Goal: Information Seeking & Learning: Learn about a topic

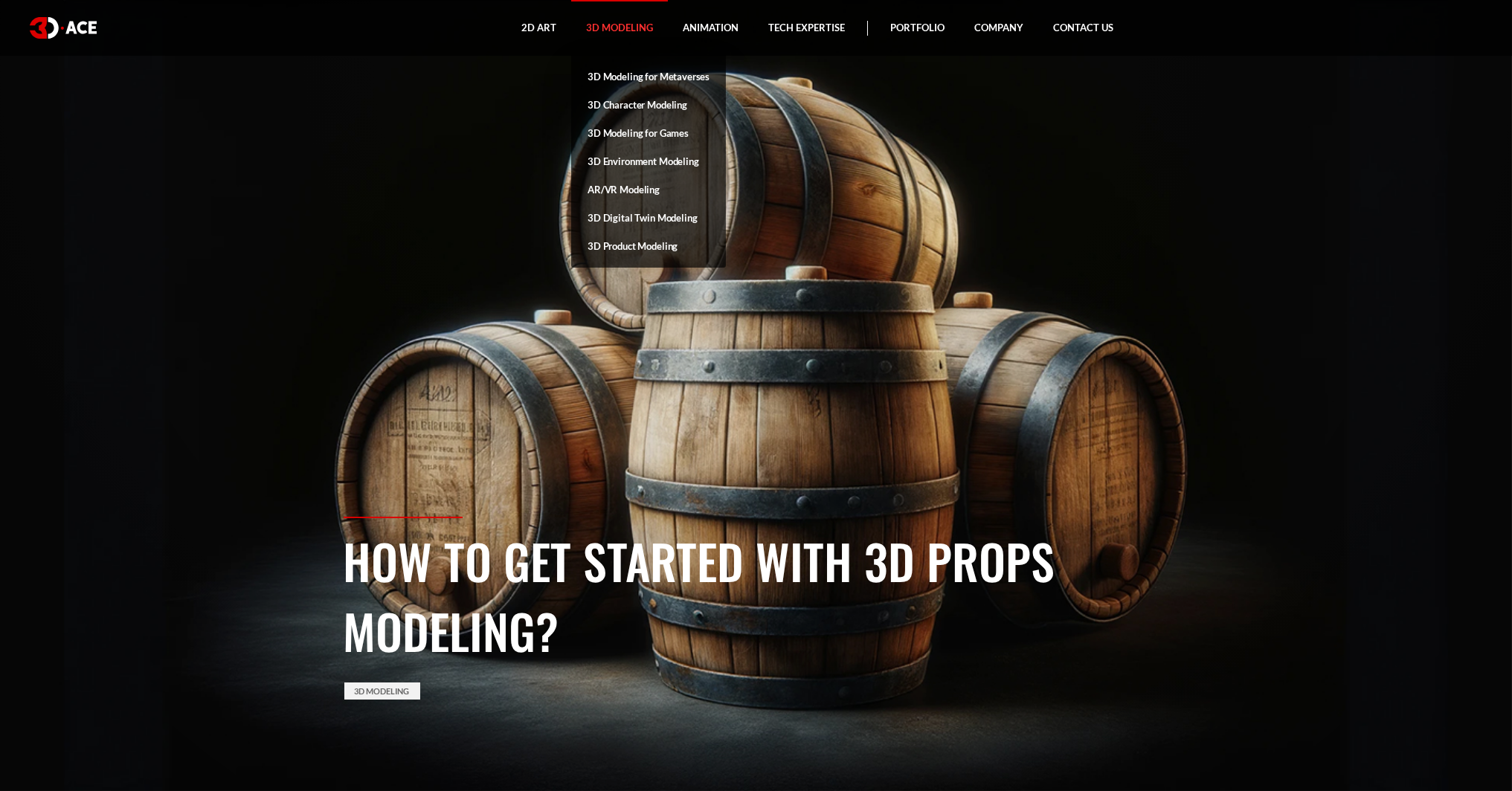
click at [614, 21] on link "3D Modeling" at bounding box center [620, 27] width 97 height 55
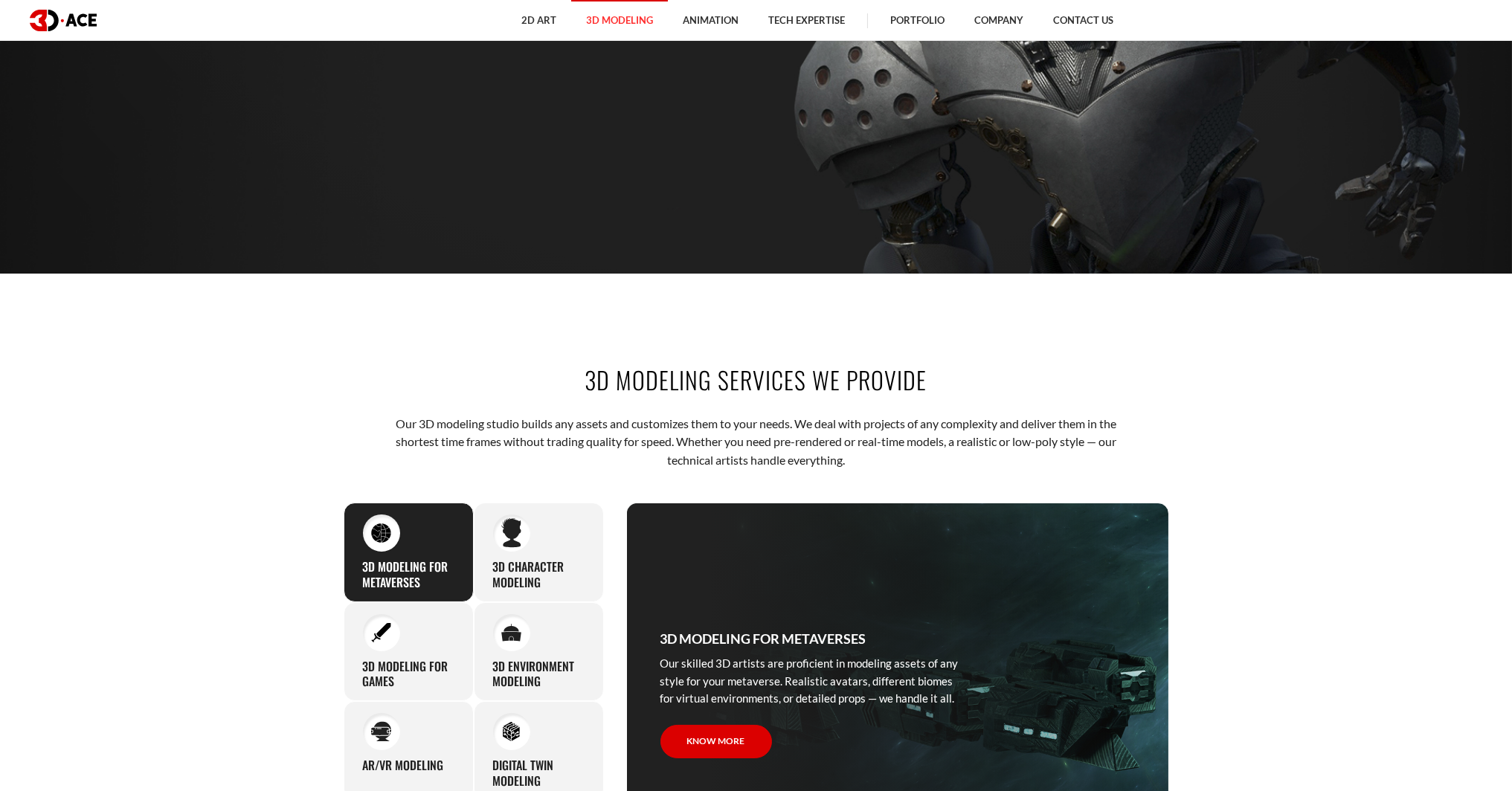
scroll to position [446, 0]
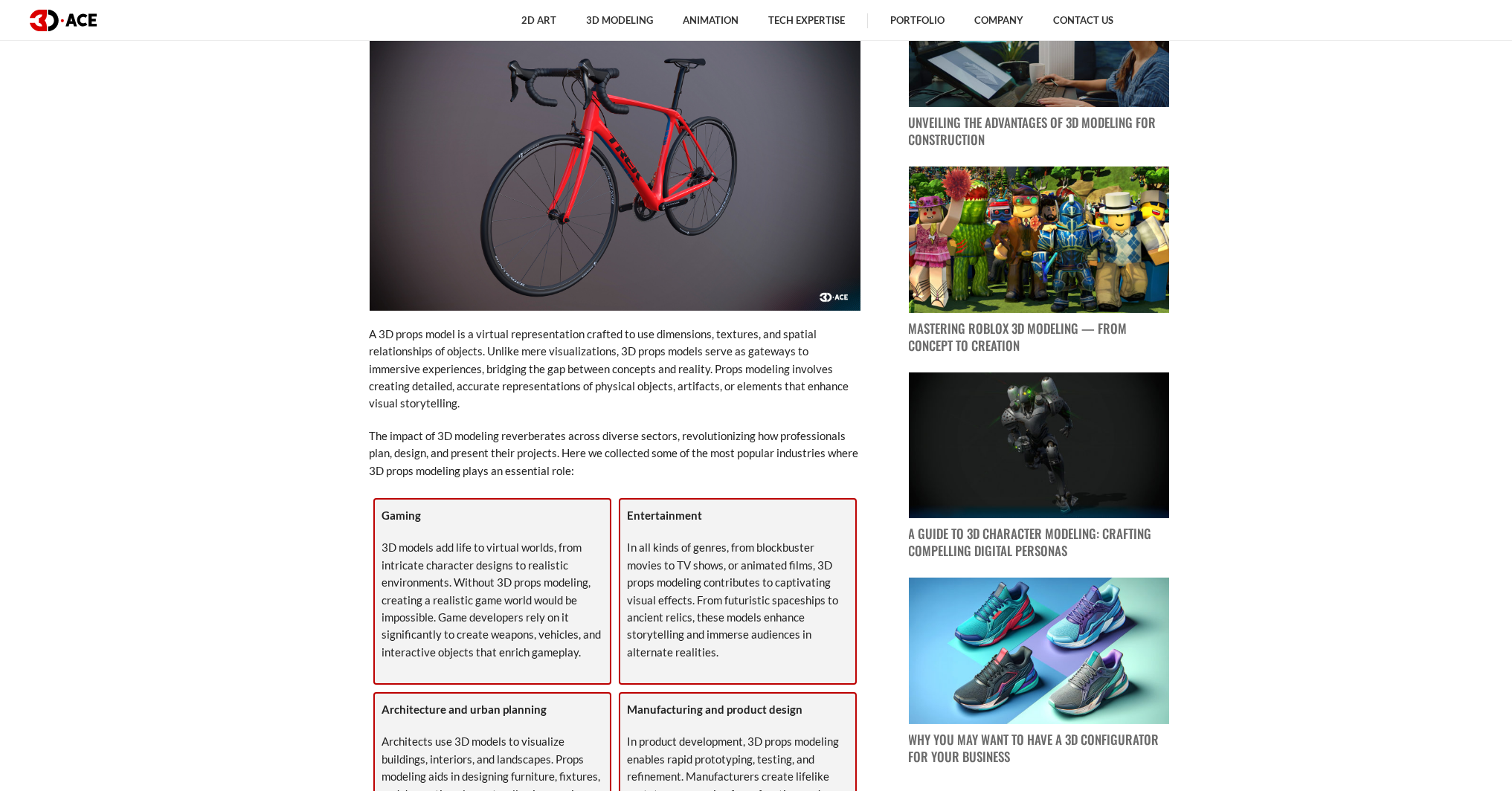
scroll to position [967, 0]
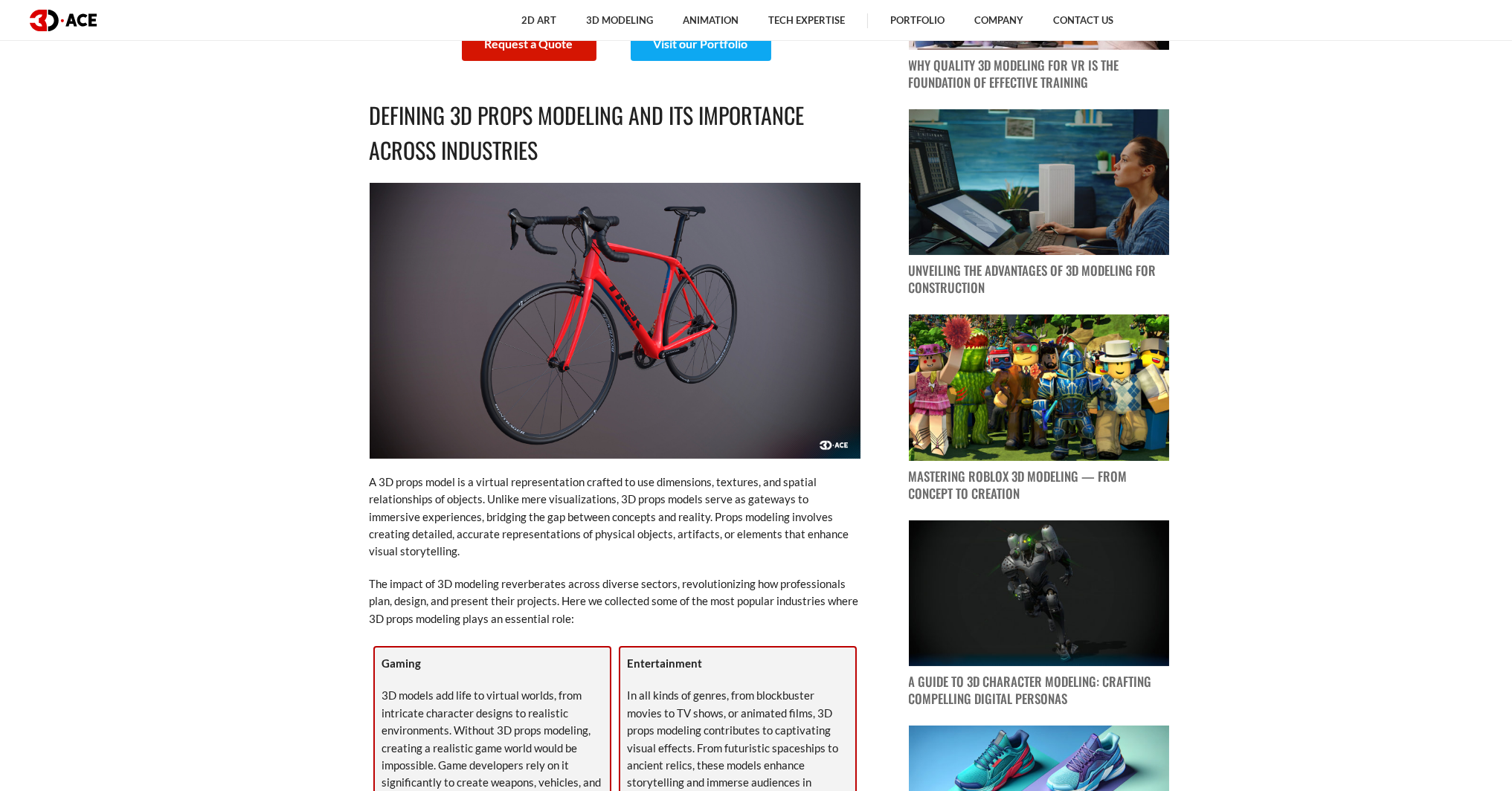
click at [651, 311] on img at bounding box center [615, 320] width 491 height 276
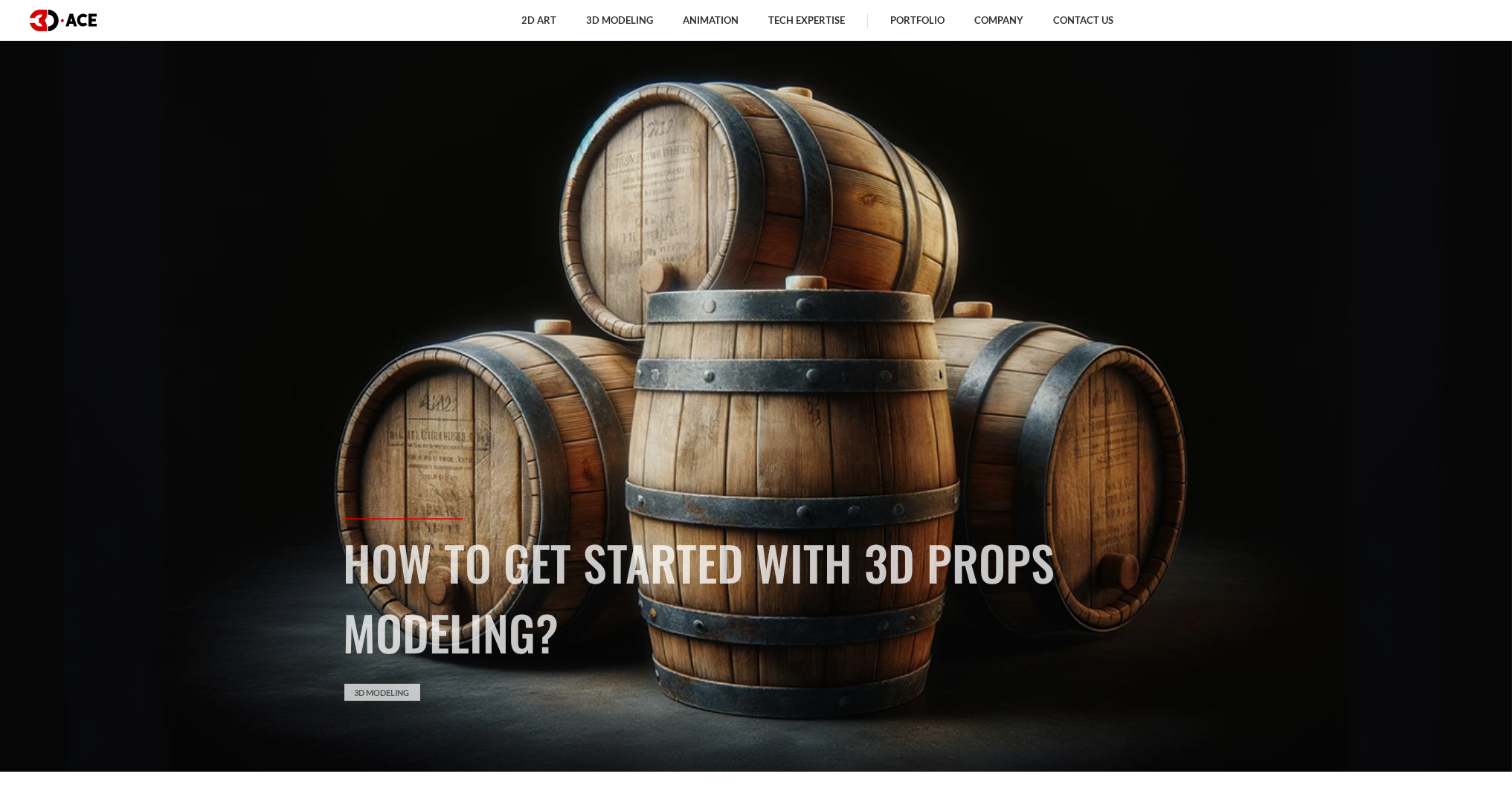
scroll to position [0, 0]
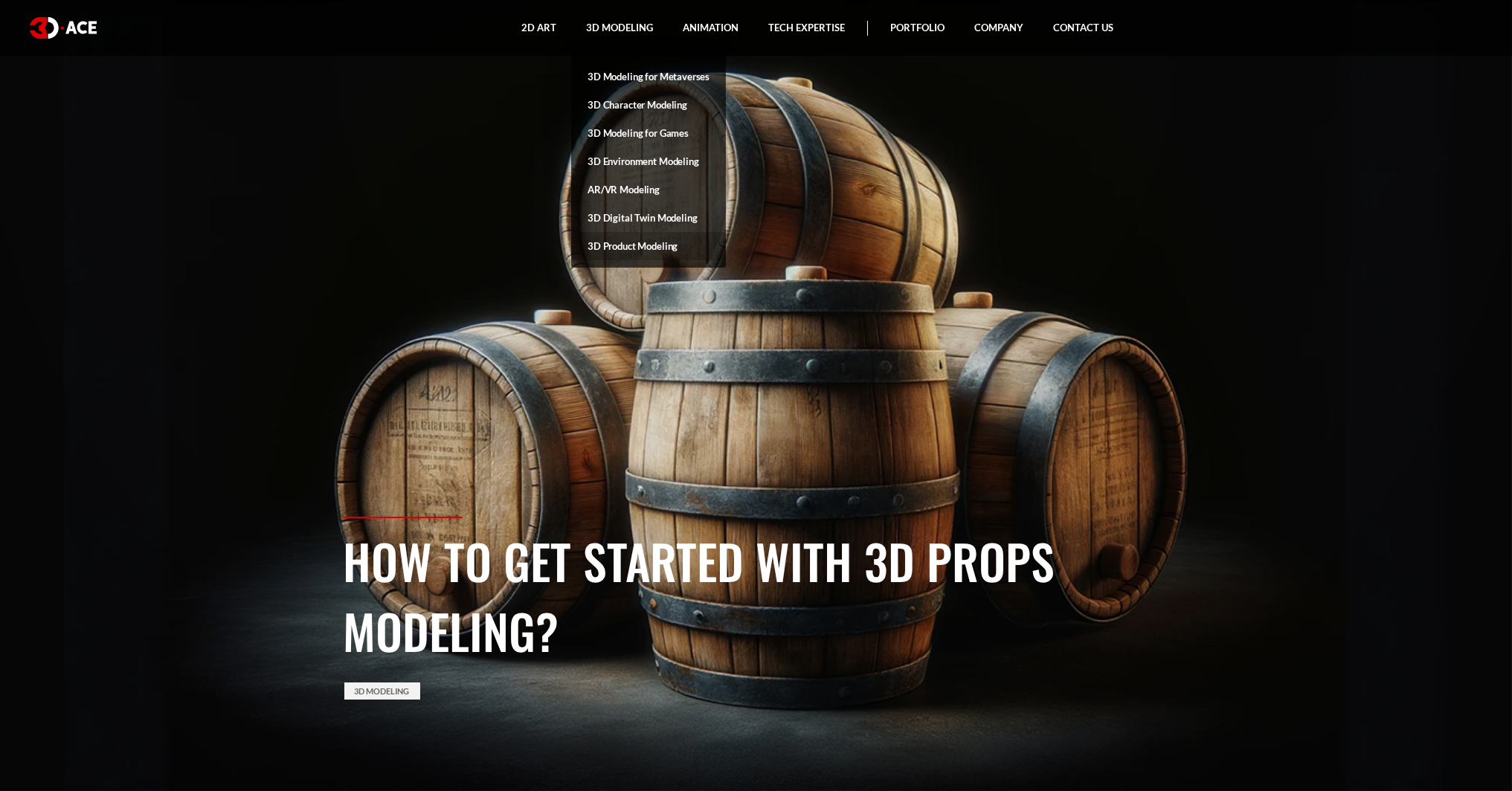
click at [644, 242] on link "3D Product Modeling" at bounding box center [649, 246] width 155 height 28
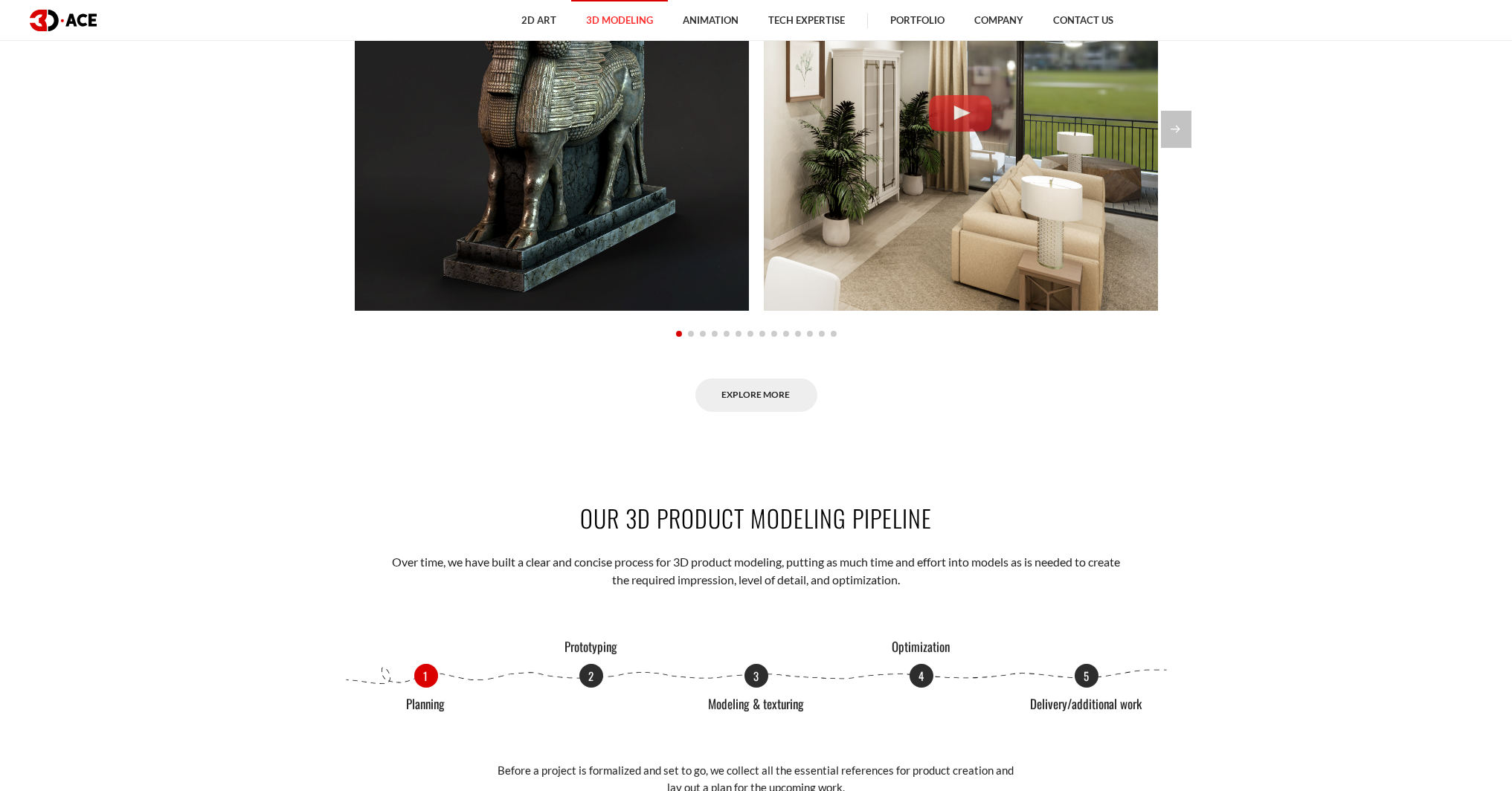
scroll to position [1413, 0]
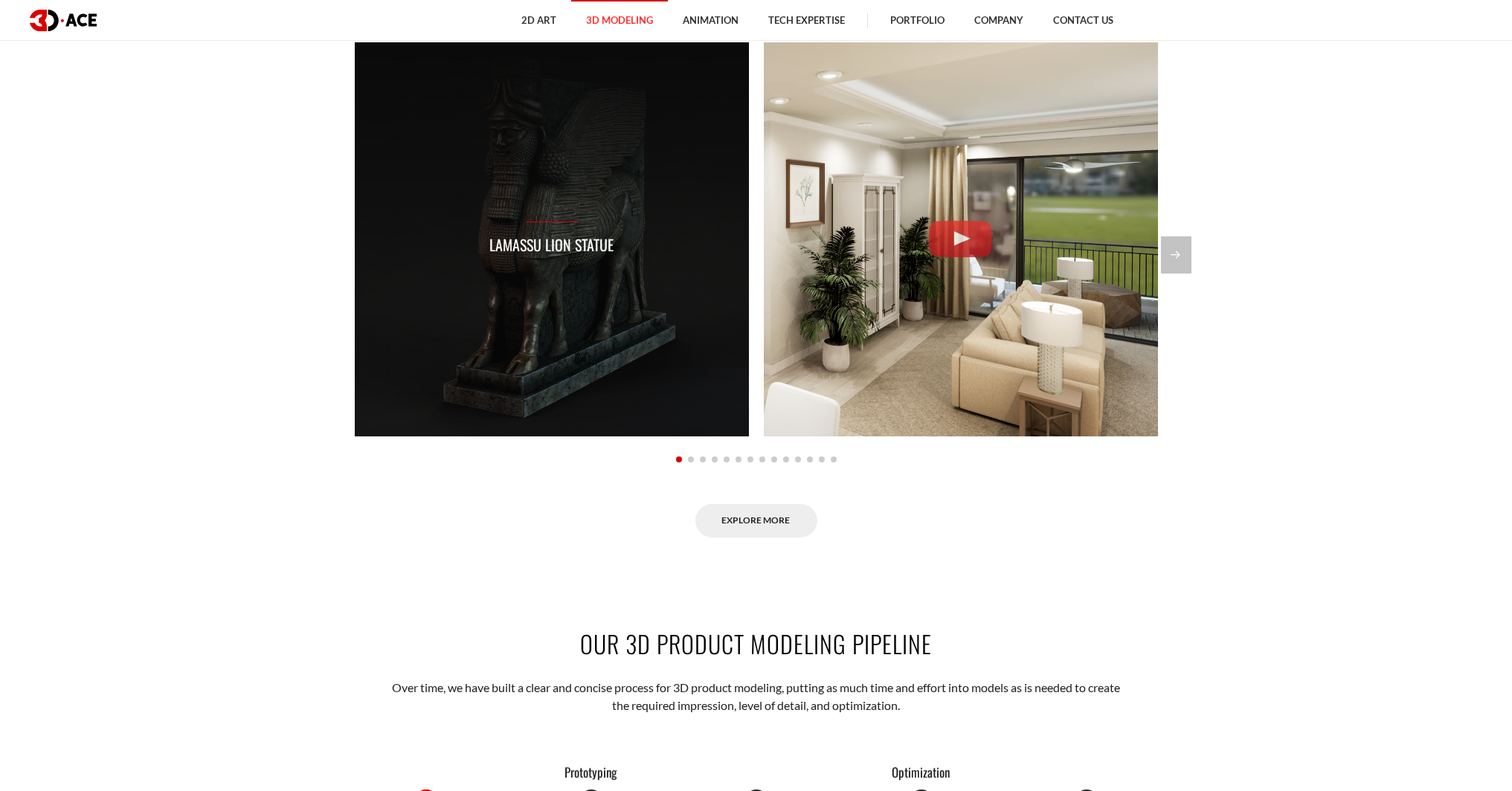
click at [650, 314] on div "Lamassu lion statue" at bounding box center [552, 239] width 394 height 394
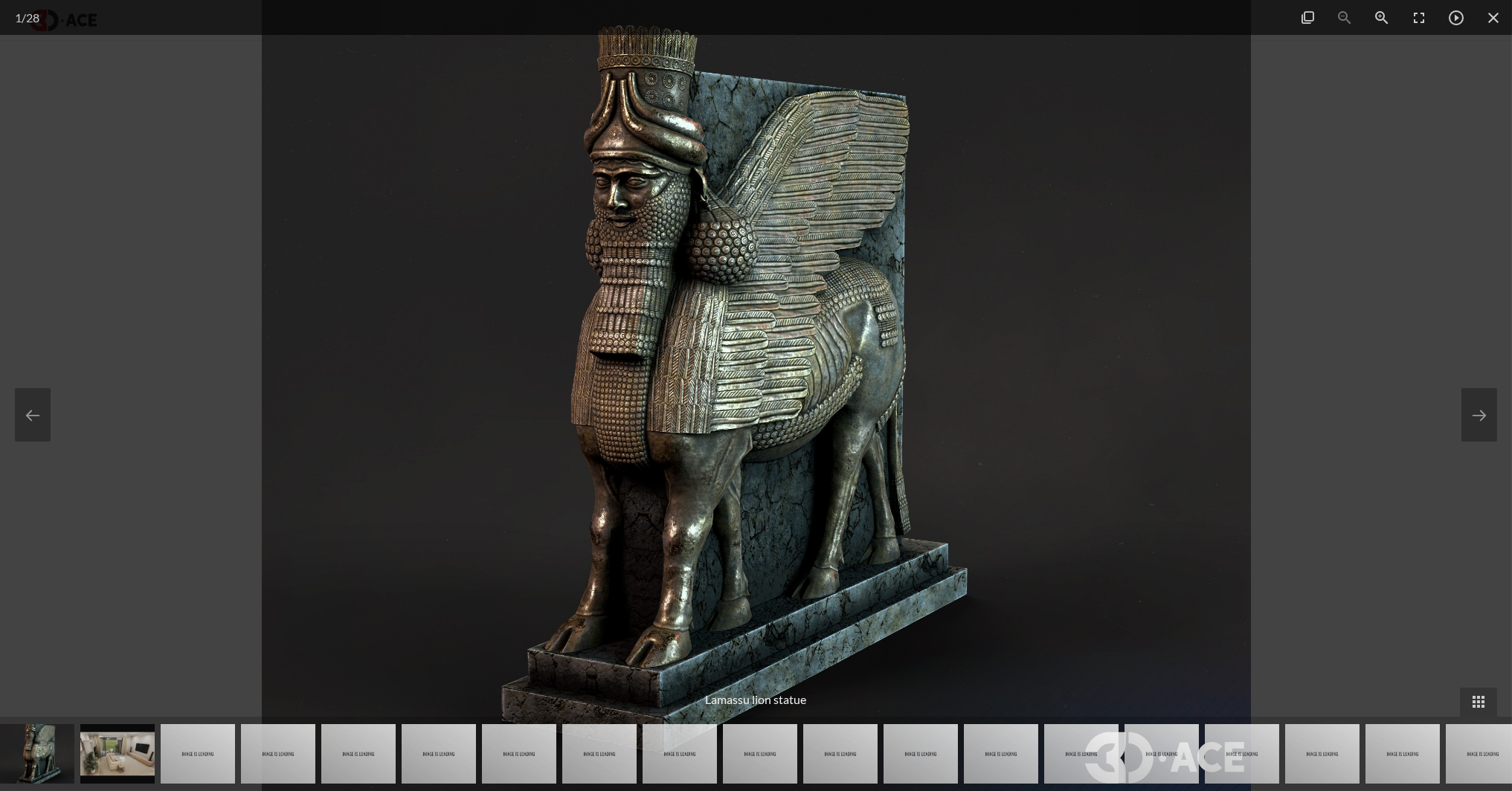
scroll to position [1562, 0]
click at [1499, 12] on span at bounding box center [1494, 17] width 38 height 35
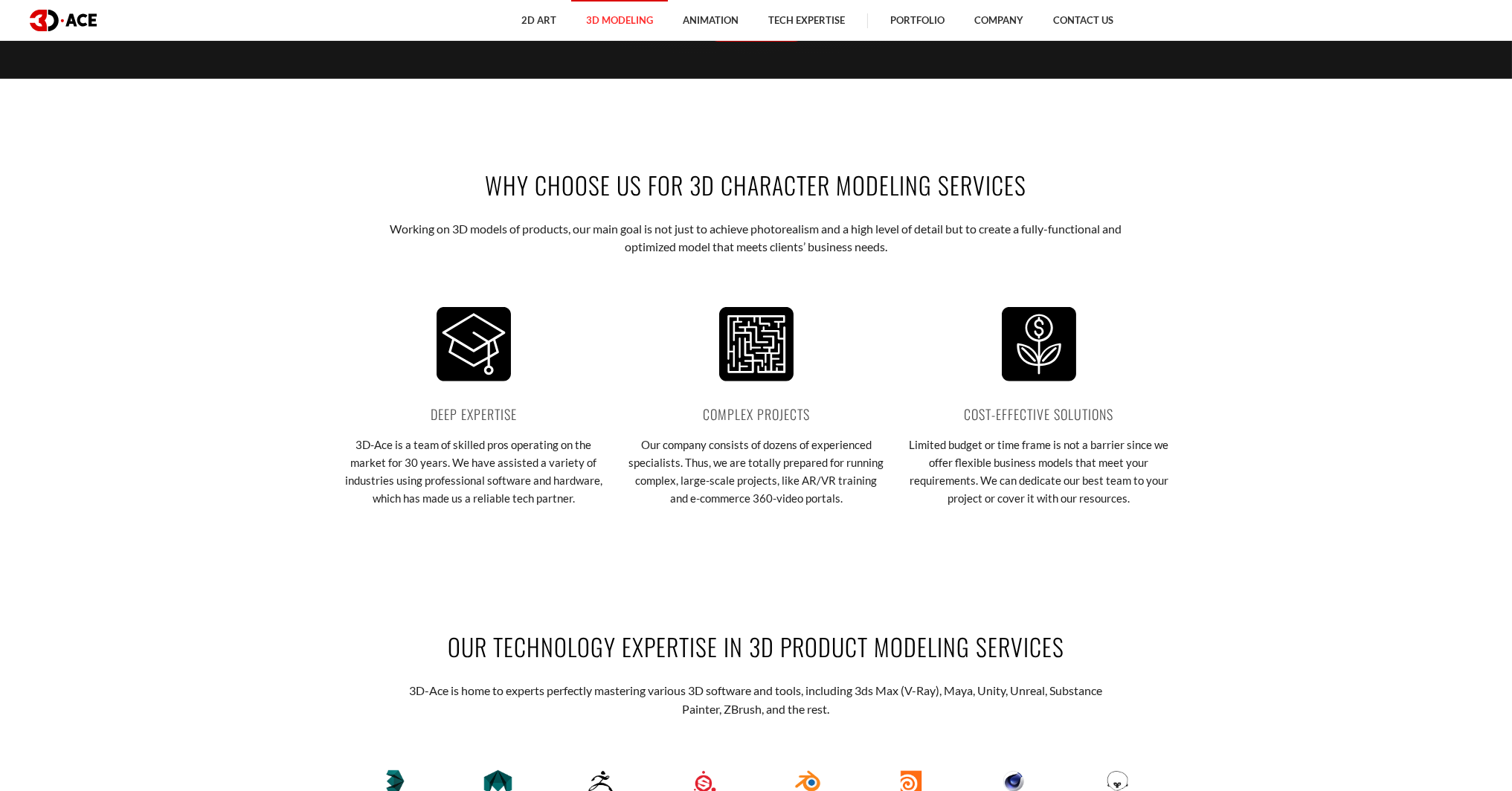
scroll to position [2677, 0]
